Goal: Task Accomplishment & Management: Manage account settings

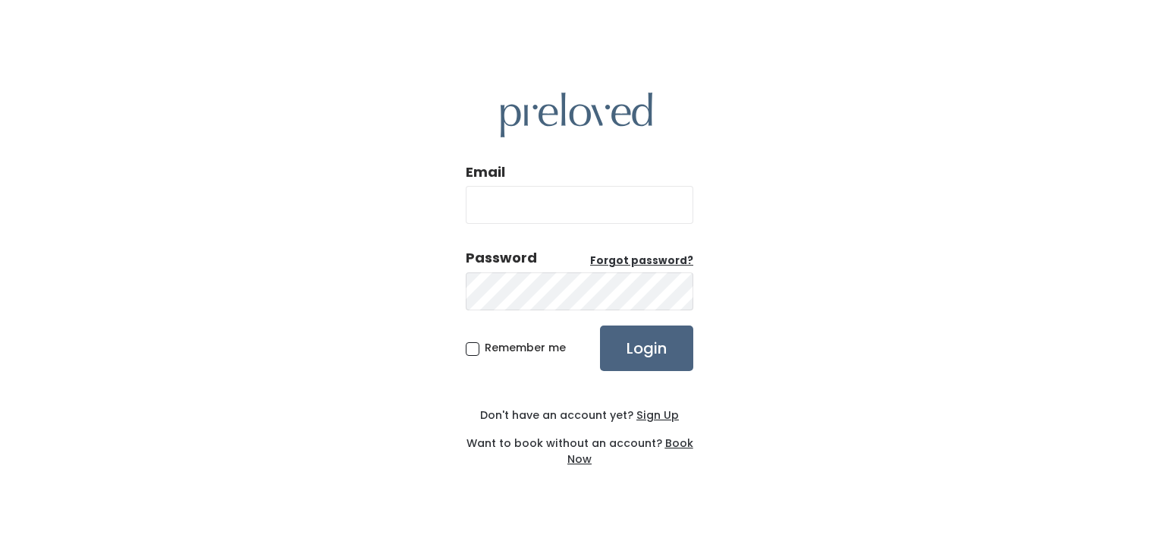
type input "[EMAIL_ADDRESS][DOMAIN_NAME]"
click at [664, 342] on input "Login" at bounding box center [646, 347] width 93 height 45
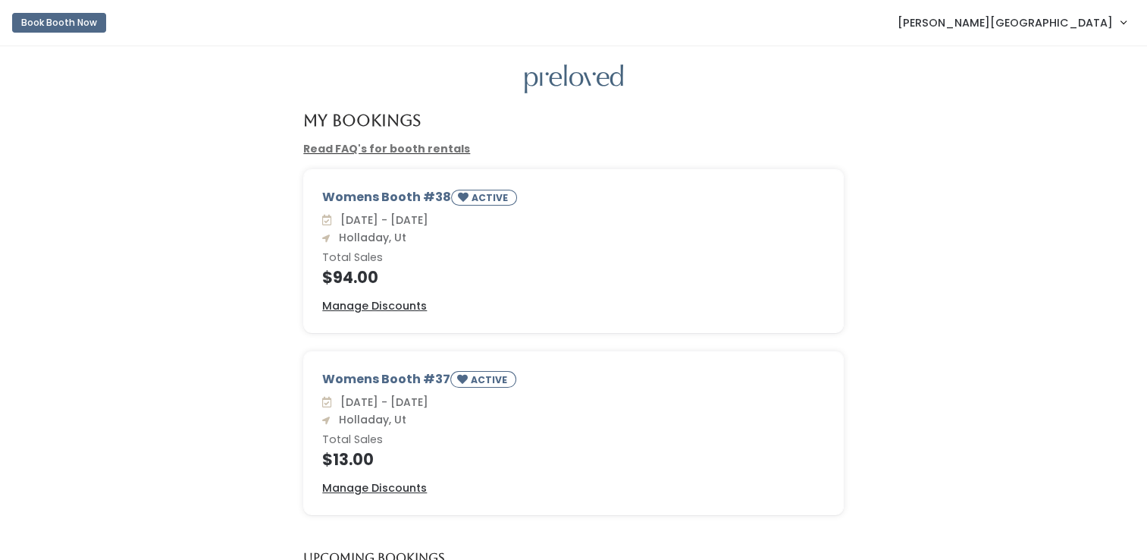
click at [1095, 23] on span "[PERSON_NAME][GEOGRAPHIC_DATA]" at bounding box center [1005, 22] width 215 height 17
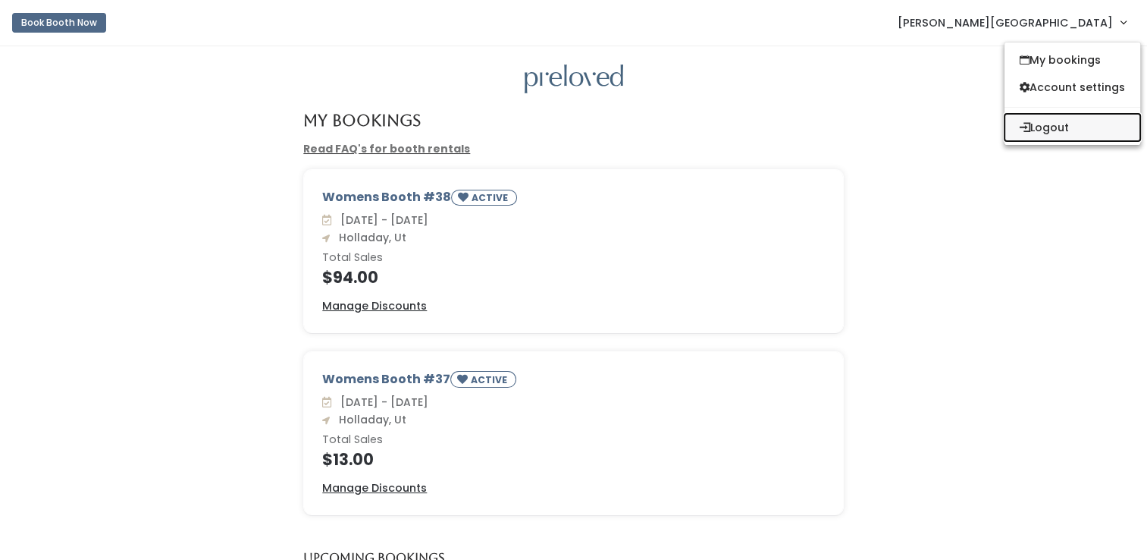
click at [1047, 127] on button "Logout" at bounding box center [1073, 127] width 136 height 27
